Goal: Navigation & Orientation: Understand site structure

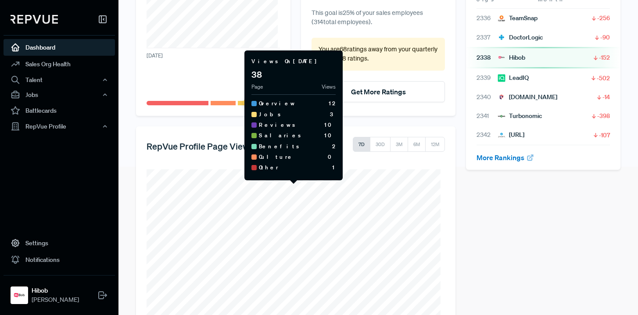
scroll to position [174, 0]
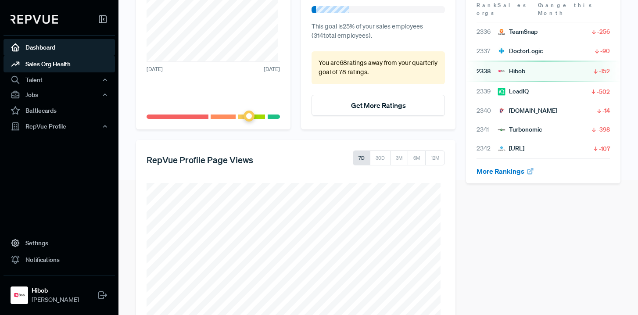
click at [63, 67] on link "Sales Org Health" at bounding box center [59, 64] width 111 height 17
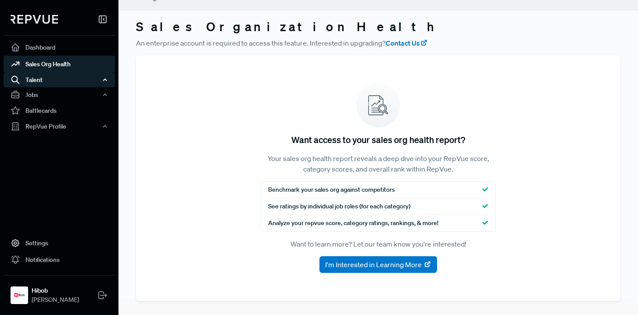
click at [73, 75] on div "Talent" at bounding box center [59, 79] width 111 height 15
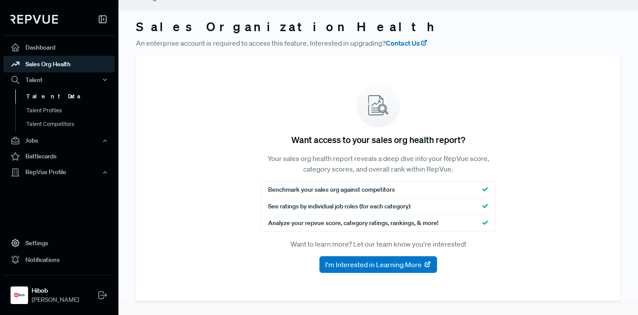
click at [60, 93] on link "Talent Data" at bounding box center [70, 97] width 111 height 14
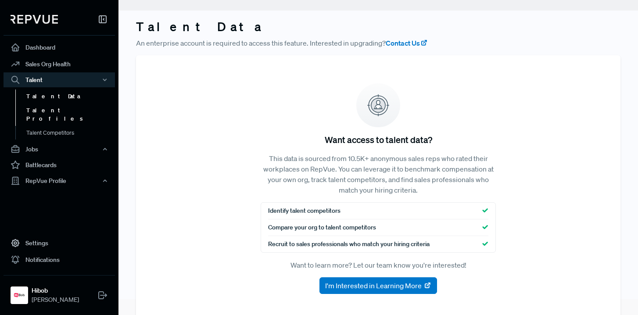
click at [54, 107] on link "Talent Profiles" at bounding box center [70, 115] width 111 height 22
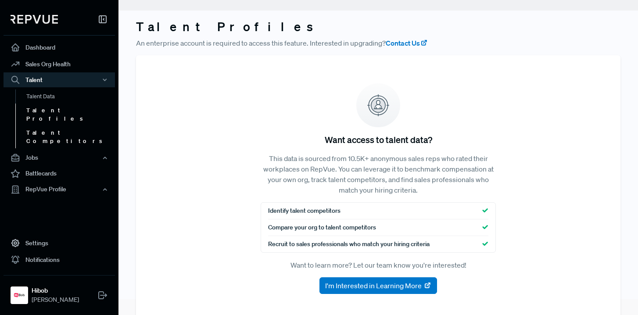
click at [59, 126] on link "Talent Competitors" at bounding box center [70, 137] width 111 height 22
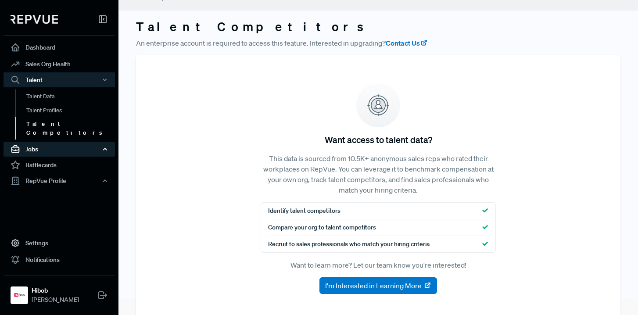
click at [61, 144] on div "Jobs" at bounding box center [59, 149] width 111 height 15
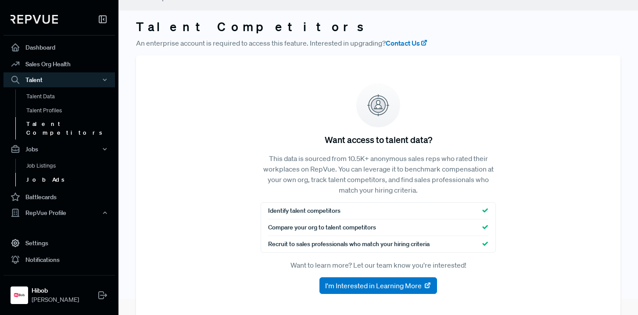
click at [53, 173] on link "Job Ads" at bounding box center [70, 180] width 111 height 14
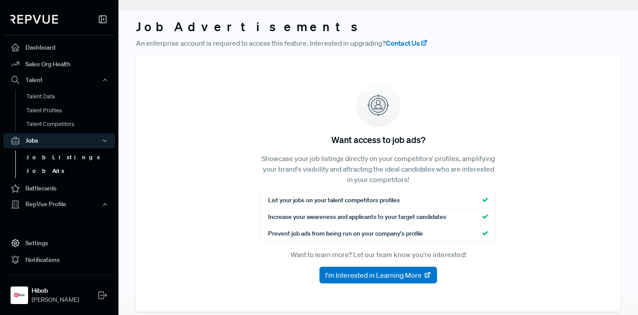
click at [54, 161] on link "Job Listings" at bounding box center [70, 158] width 111 height 14
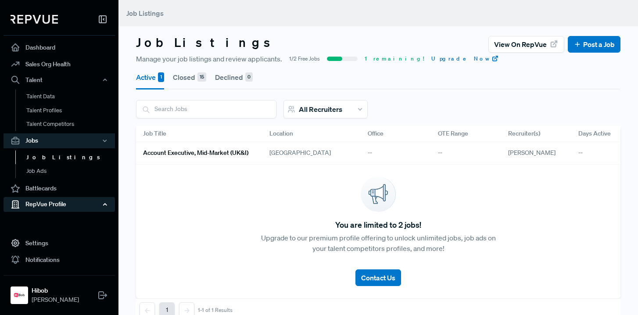
click at [72, 203] on div "RepVue Profile" at bounding box center [59, 204] width 111 height 15
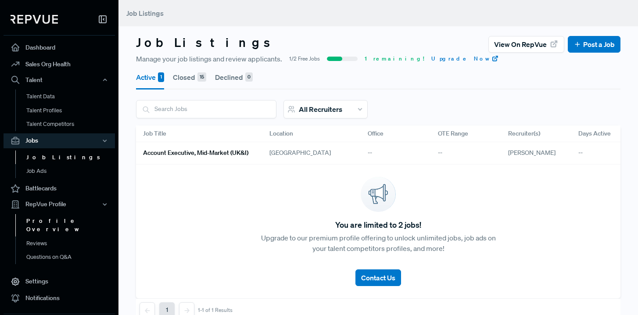
click at [64, 220] on link "Profile Overview" at bounding box center [70, 225] width 111 height 22
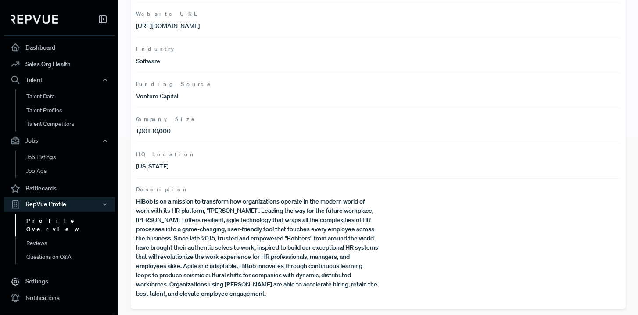
scroll to position [178, 0]
click at [36, 237] on link "Reviews" at bounding box center [70, 244] width 111 height 14
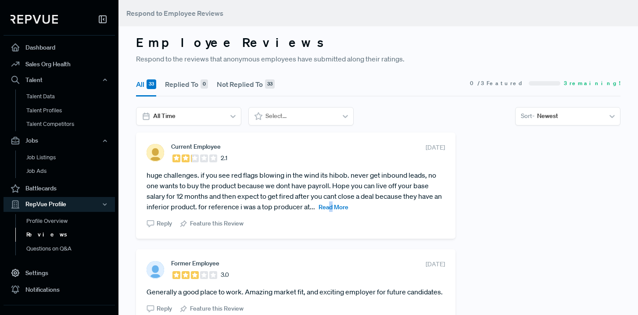
click at [339, 205] on span "Read More" at bounding box center [334, 207] width 30 height 8
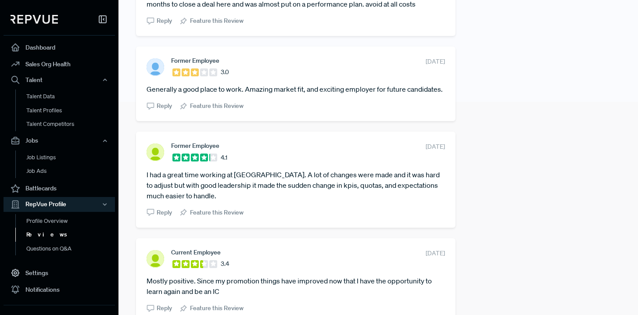
scroll to position [233, 0]
